Goal: Information Seeking & Learning: Compare options

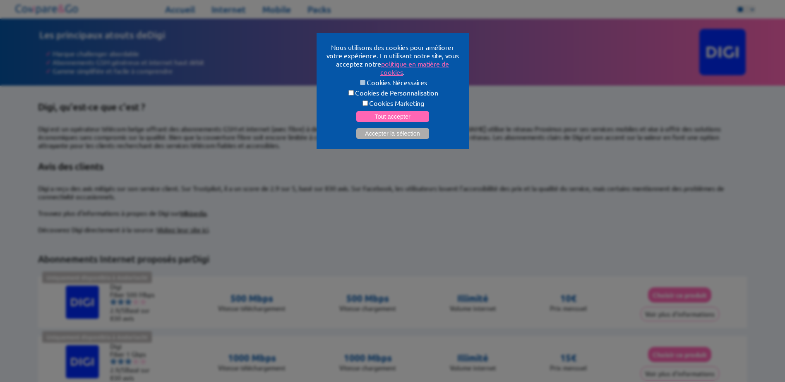
select select "**"
click at [405, 130] on button "Accepter la sélection" at bounding box center [392, 133] width 73 height 11
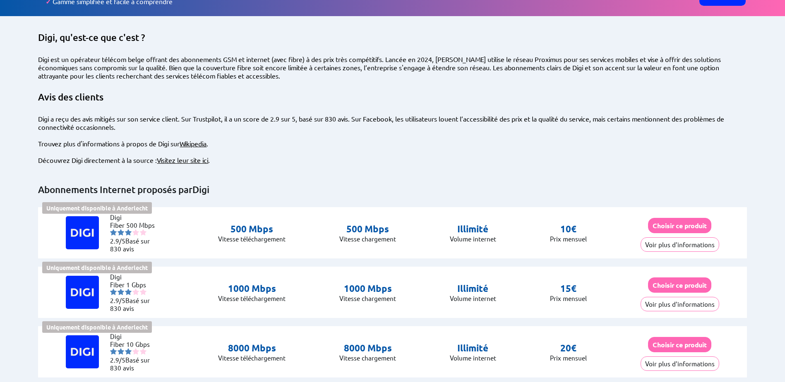
scroll to position [83, 0]
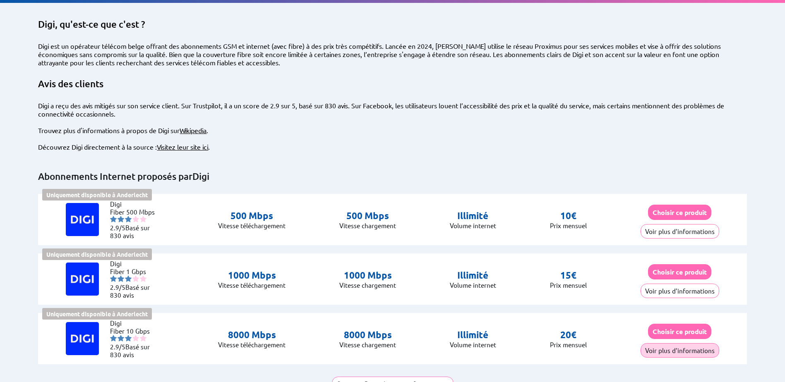
click at [706, 343] on button "Voir plus d'informations" at bounding box center [679, 350] width 79 height 14
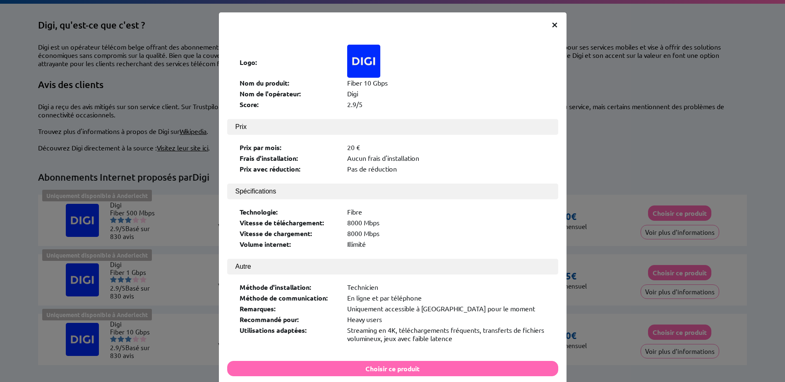
click at [554, 25] on div "× Logo: Nom du produit: Fiber 10 Gbps Nom de l'opérateur: Digi Score: 2.9/5 Pri…" at bounding box center [392, 206] width 347 height 389
drag, startPoint x: 554, startPoint y: 25, endPoint x: 549, endPoint y: 25, distance: 5.4
click at [551, 25] on span "×" at bounding box center [554, 24] width 7 height 15
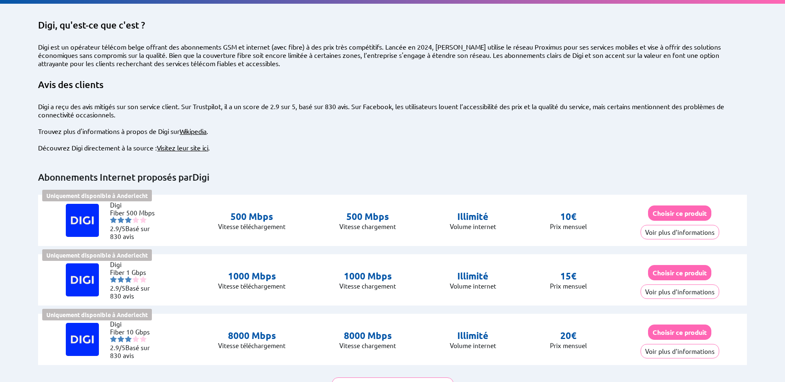
scroll to position [83, 0]
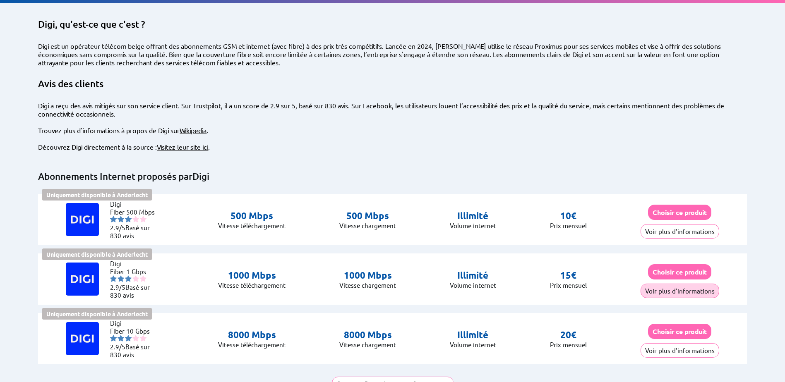
click at [700, 284] on button "Voir plus d'informations" at bounding box center [679, 291] width 79 height 14
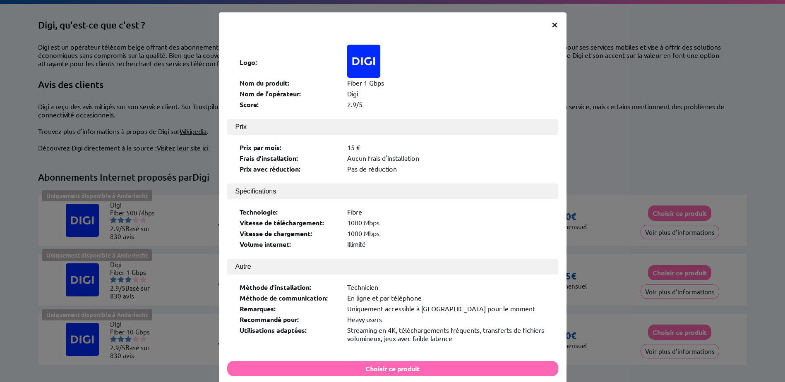
click at [551, 23] on span "×" at bounding box center [554, 24] width 7 height 15
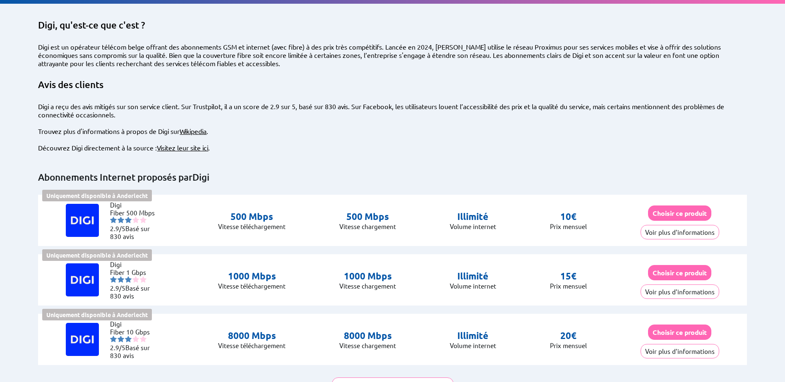
scroll to position [83, 0]
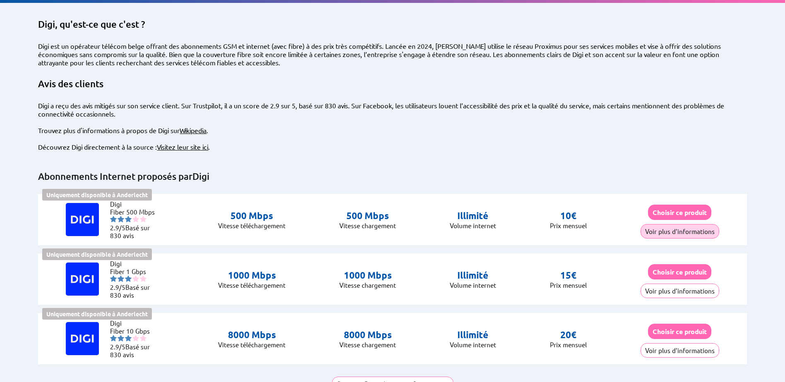
click at [692, 224] on button "Voir plus d'informations" at bounding box center [679, 231] width 79 height 14
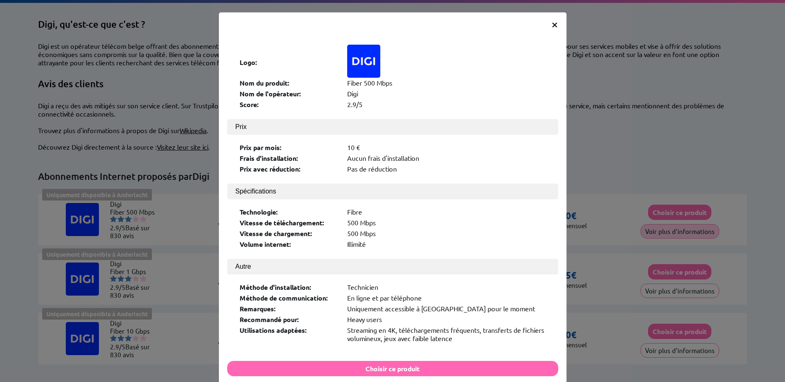
scroll to position [82, 0]
click at [698, 324] on div "× Logo: Nom du produit: Fiber 500 Mbps Nom de l'opérateur: Digi Score: 2.9/5 Pr…" at bounding box center [392, 191] width 785 height 382
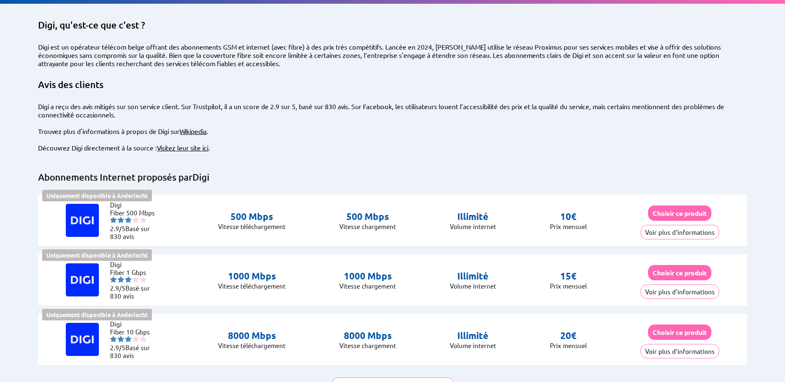
click at [685, 344] on button "Voir plus d'informations" at bounding box center [679, 351] width 79 height 14
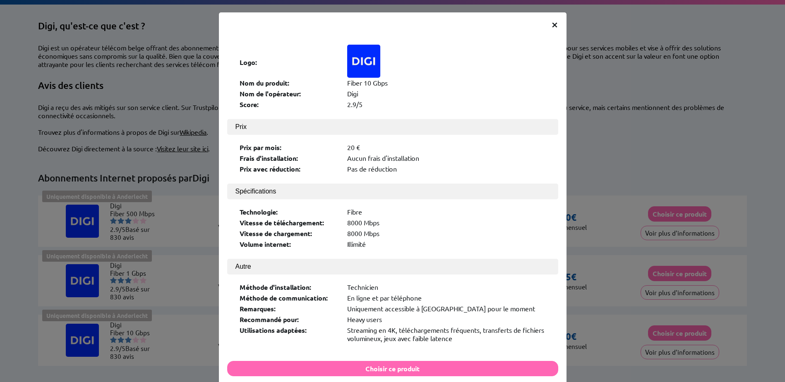
click at [552, 24] on span "×" at bounding box center [554, 24] width 7 height 15
